Goal: Transaction & Acquisition: Download file/media

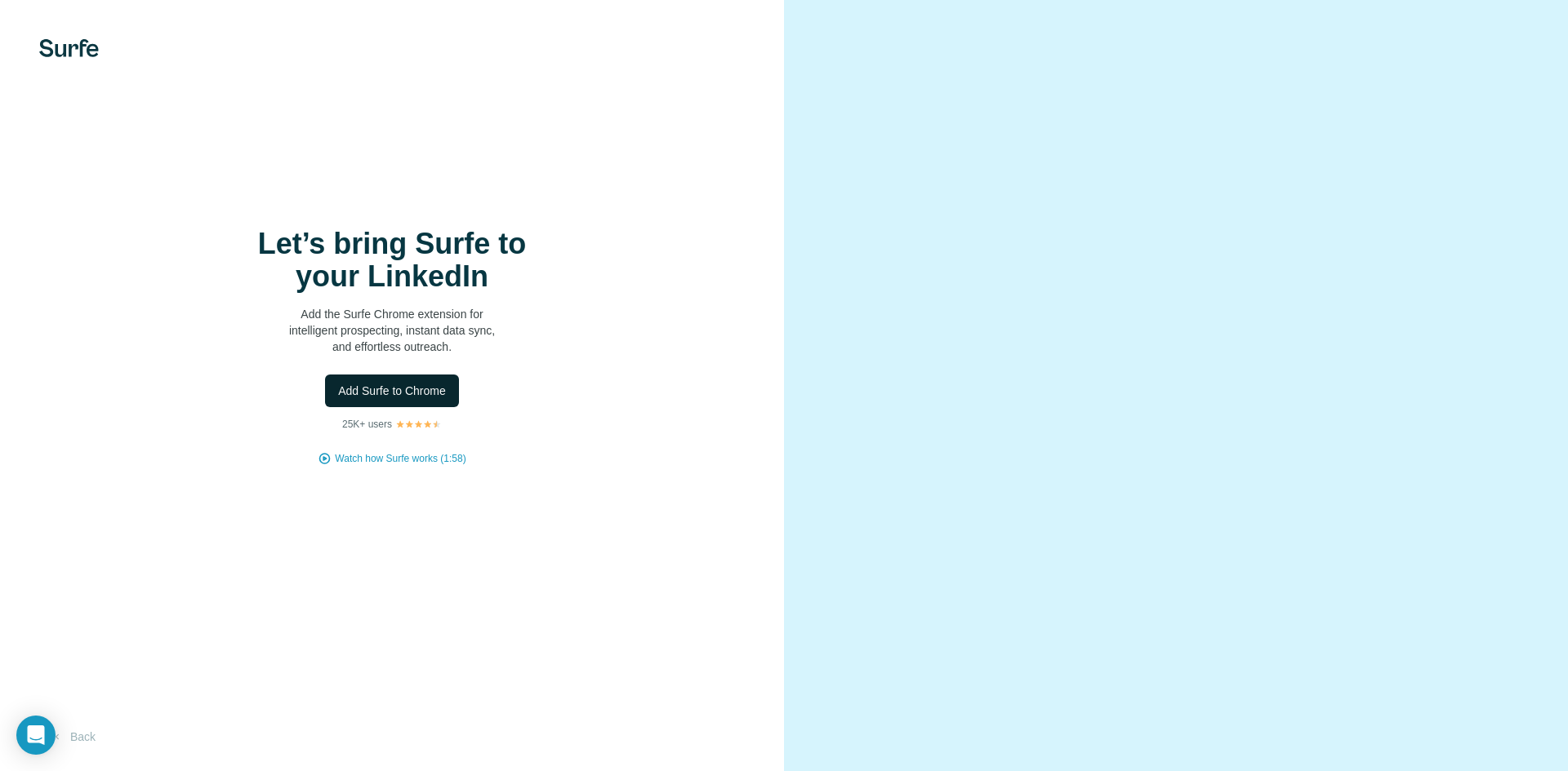
click at [408, 386] on span "Add Surfe to Chrome" at bounding box center [392, 391] width 108 height 16
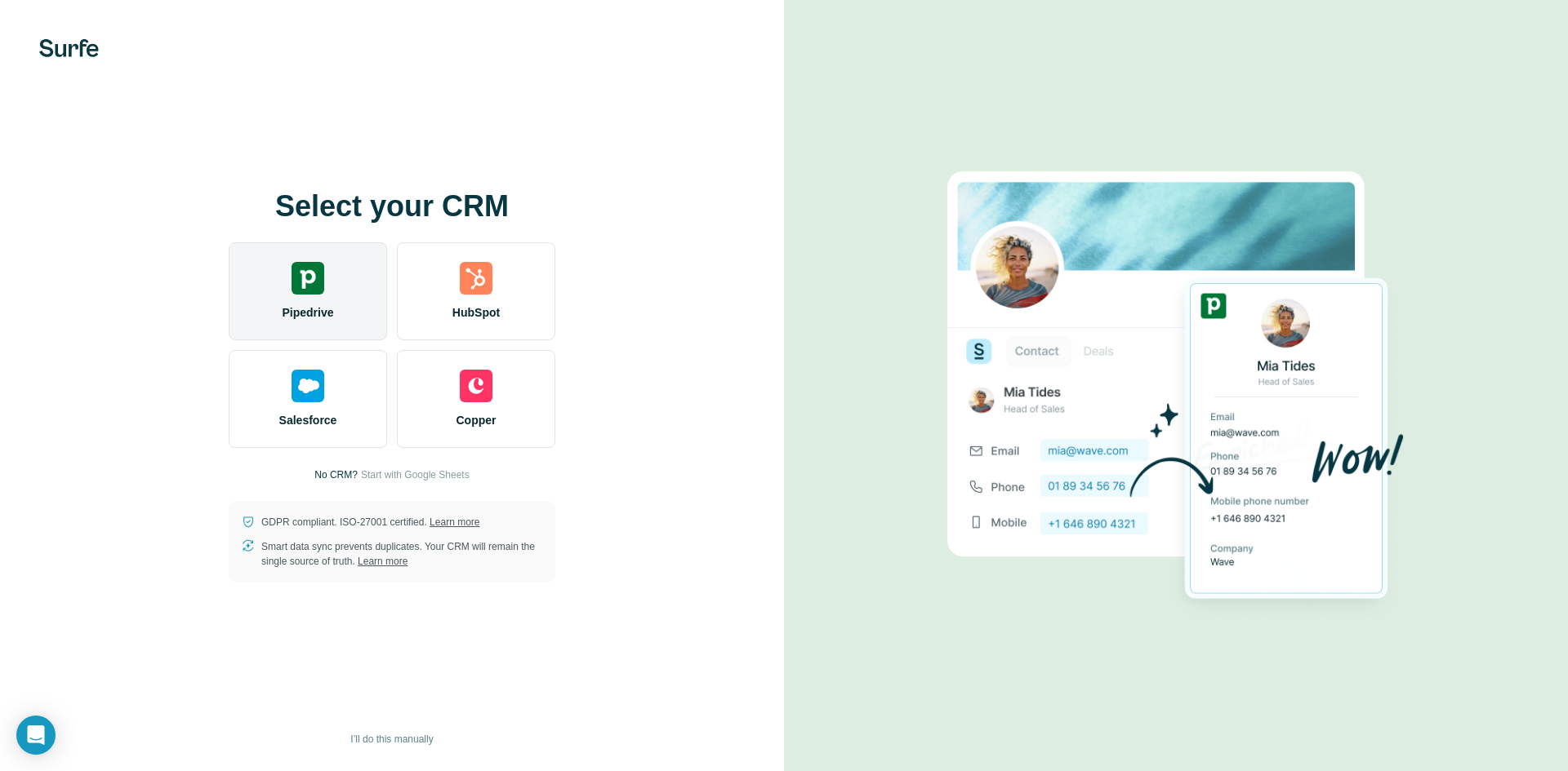
click at [317, 277] on img at bounding box center [308, 278] width 33 height 33
